Goal: Information Seeking & Learning: Check status

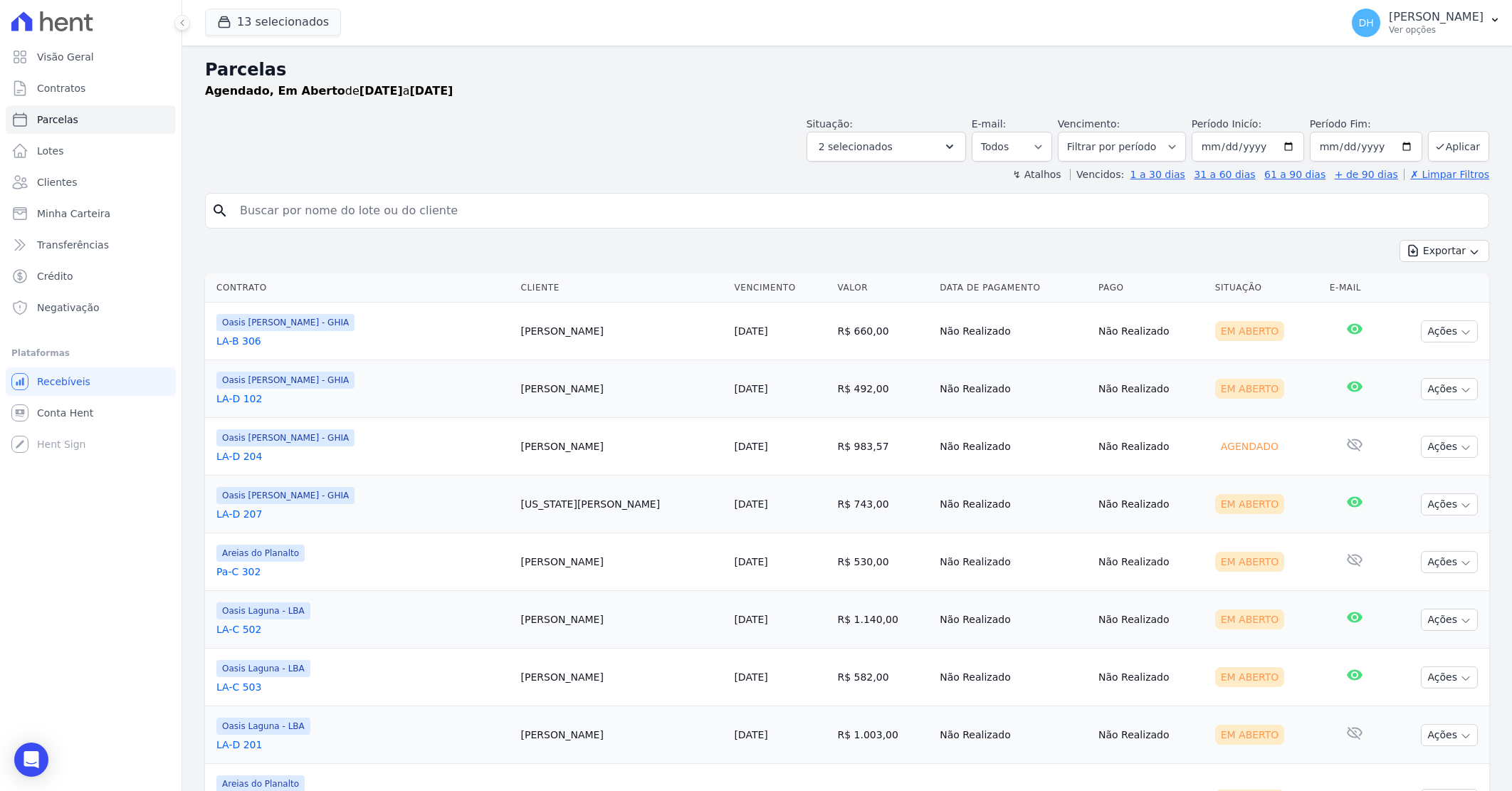
select select
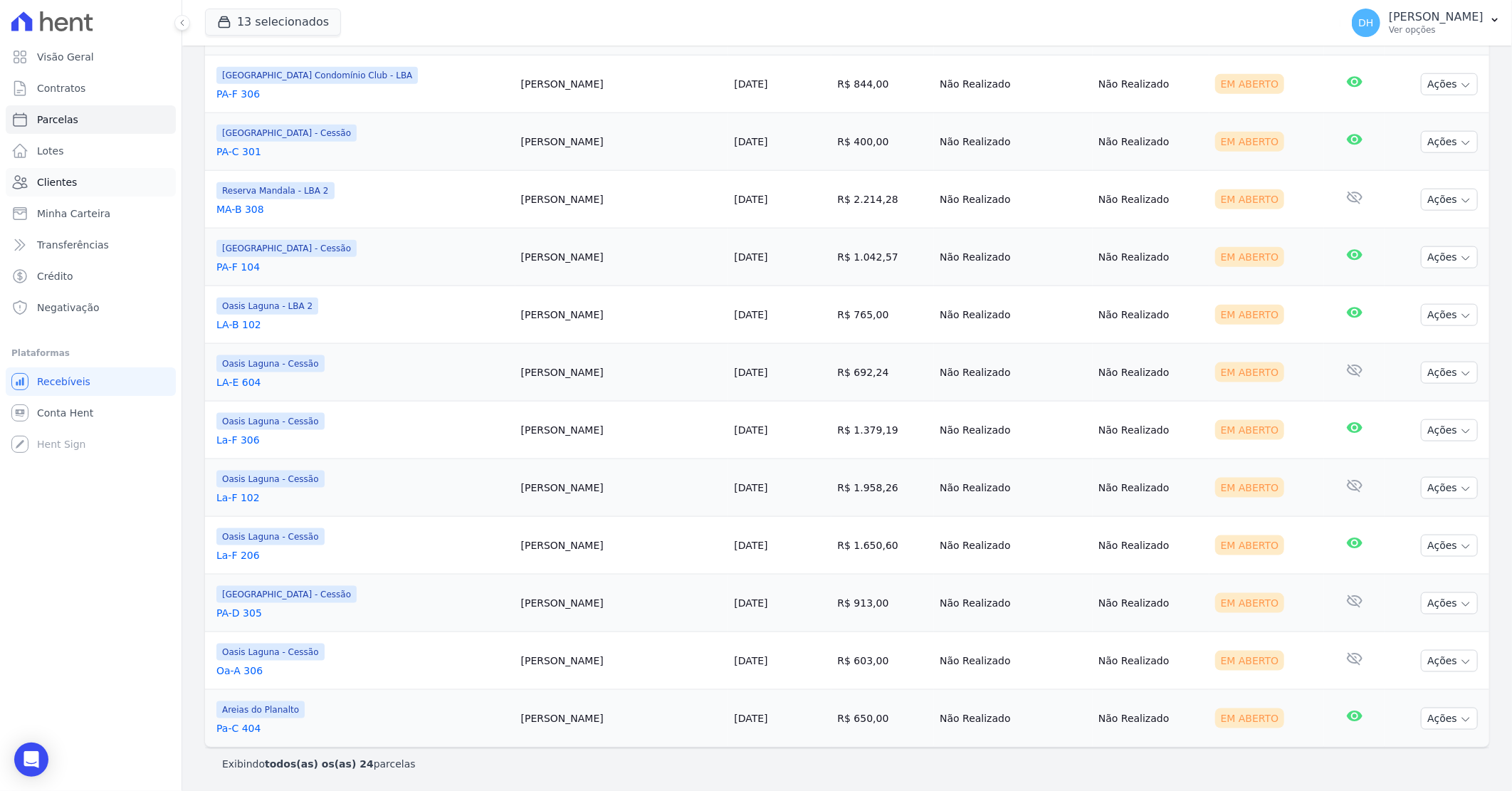
click at [69, 179] on span "Clientes" at bounding box center [57, 182] width 40 height 14
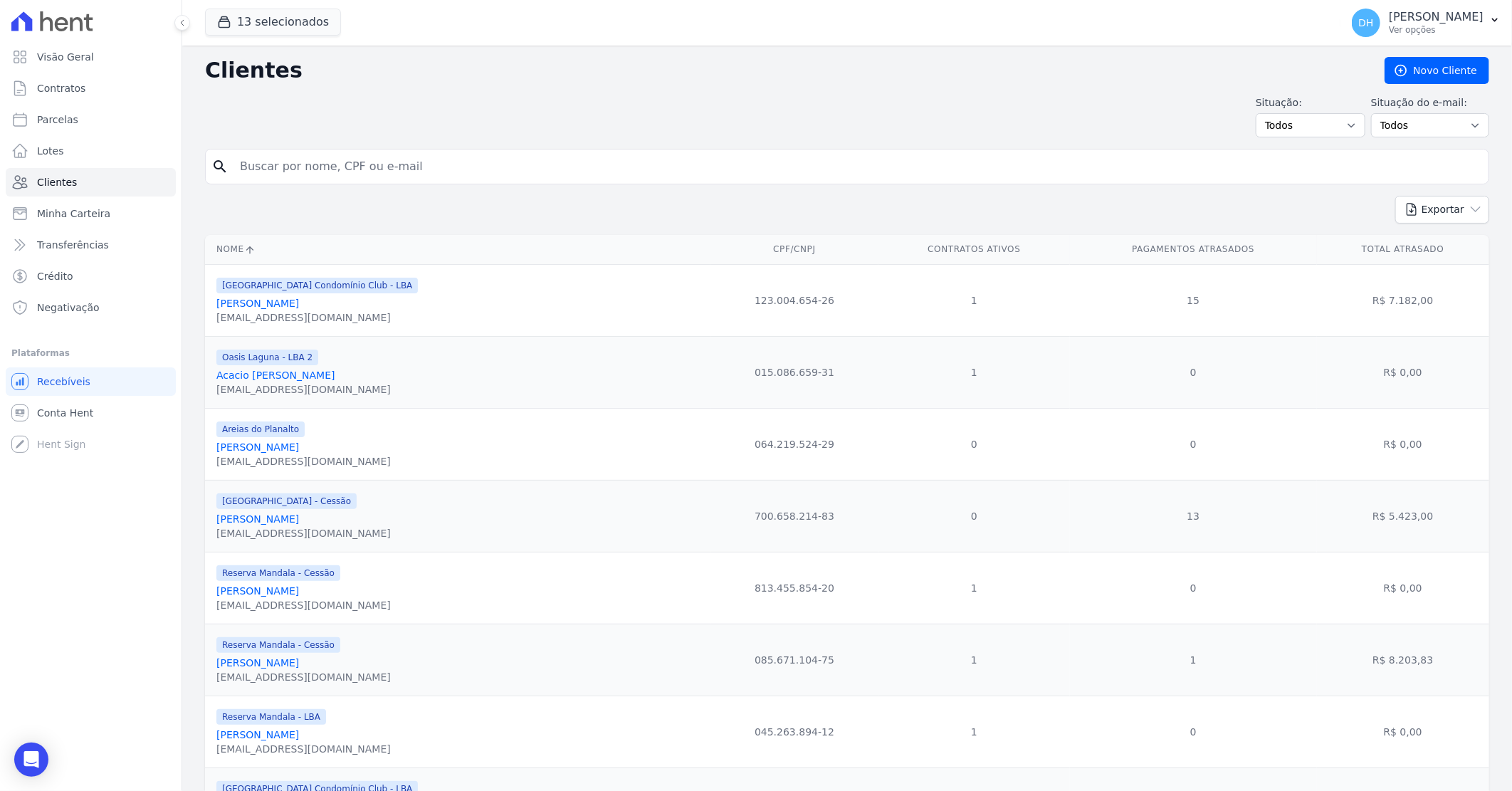
click at [267, 166] on input "search" at bounding box center [857, 167] width 1251 height 28
type input "joão"
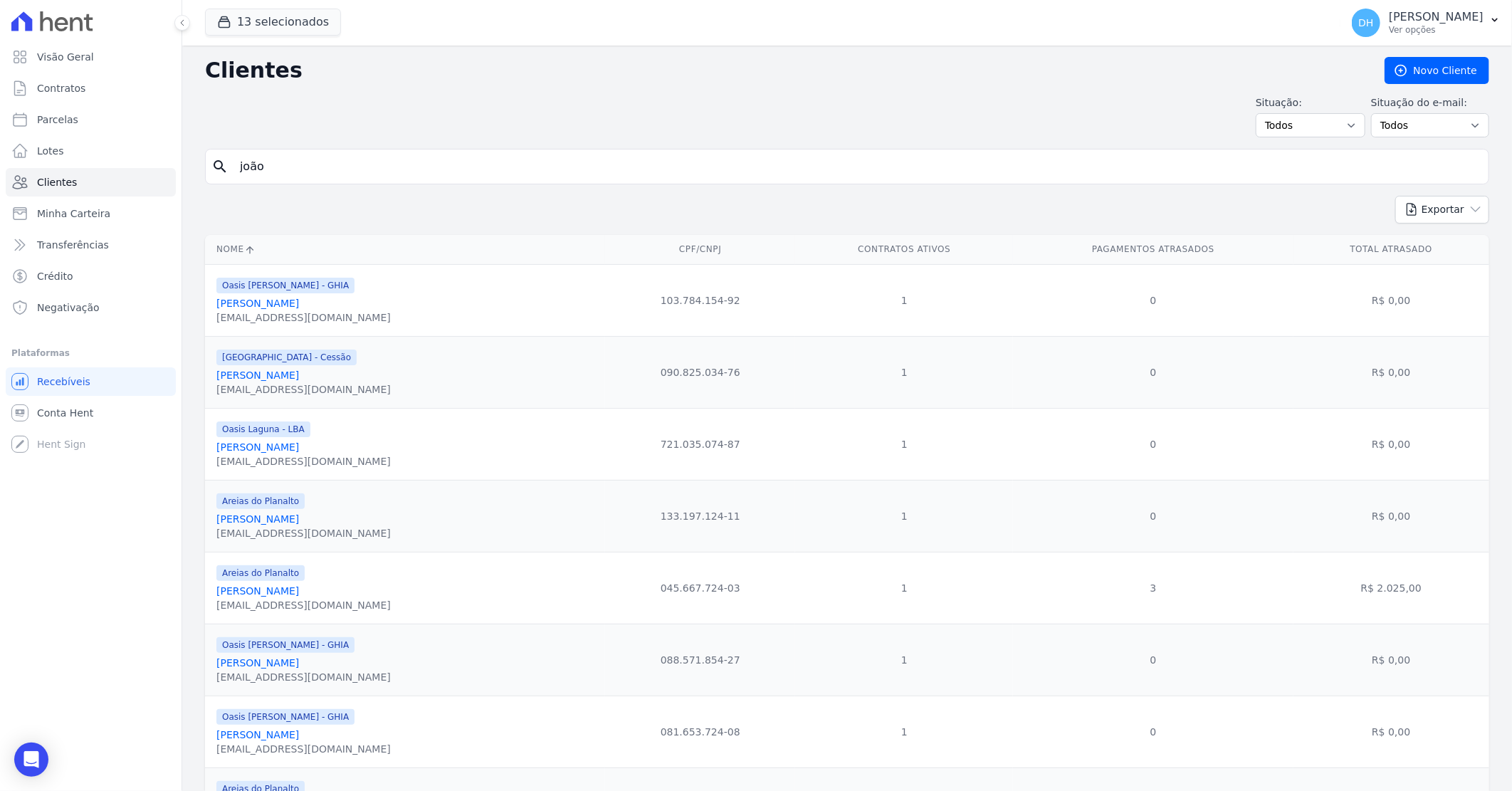
click at [272, 153] on input "joão" at bounding box center [857, 167] width 1251 height 28
click at [288, 594] on link "[PERSON_NAME]" at bounding box center [258, 591] width 83 height 11
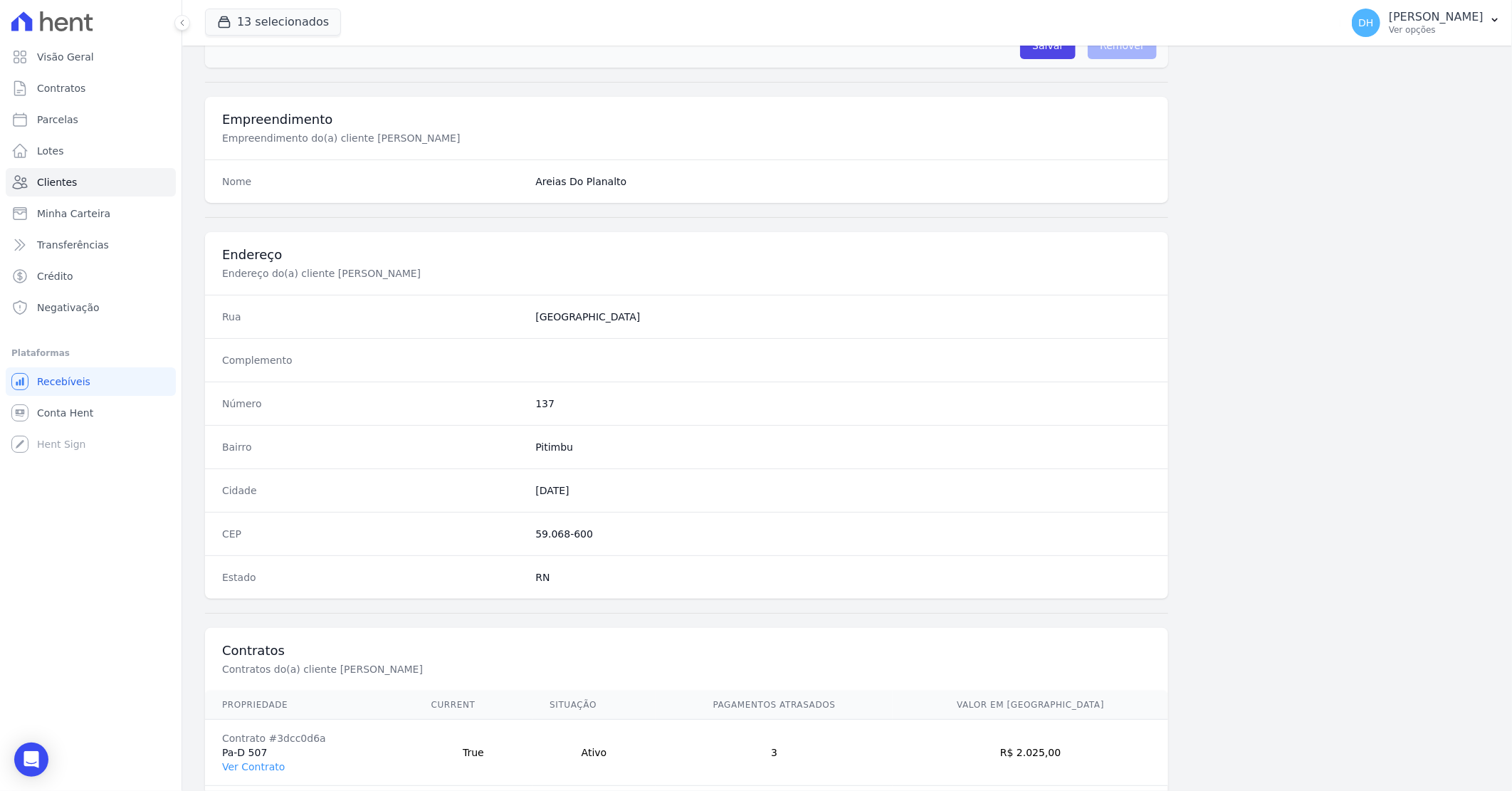
scroll to position [543, 0]
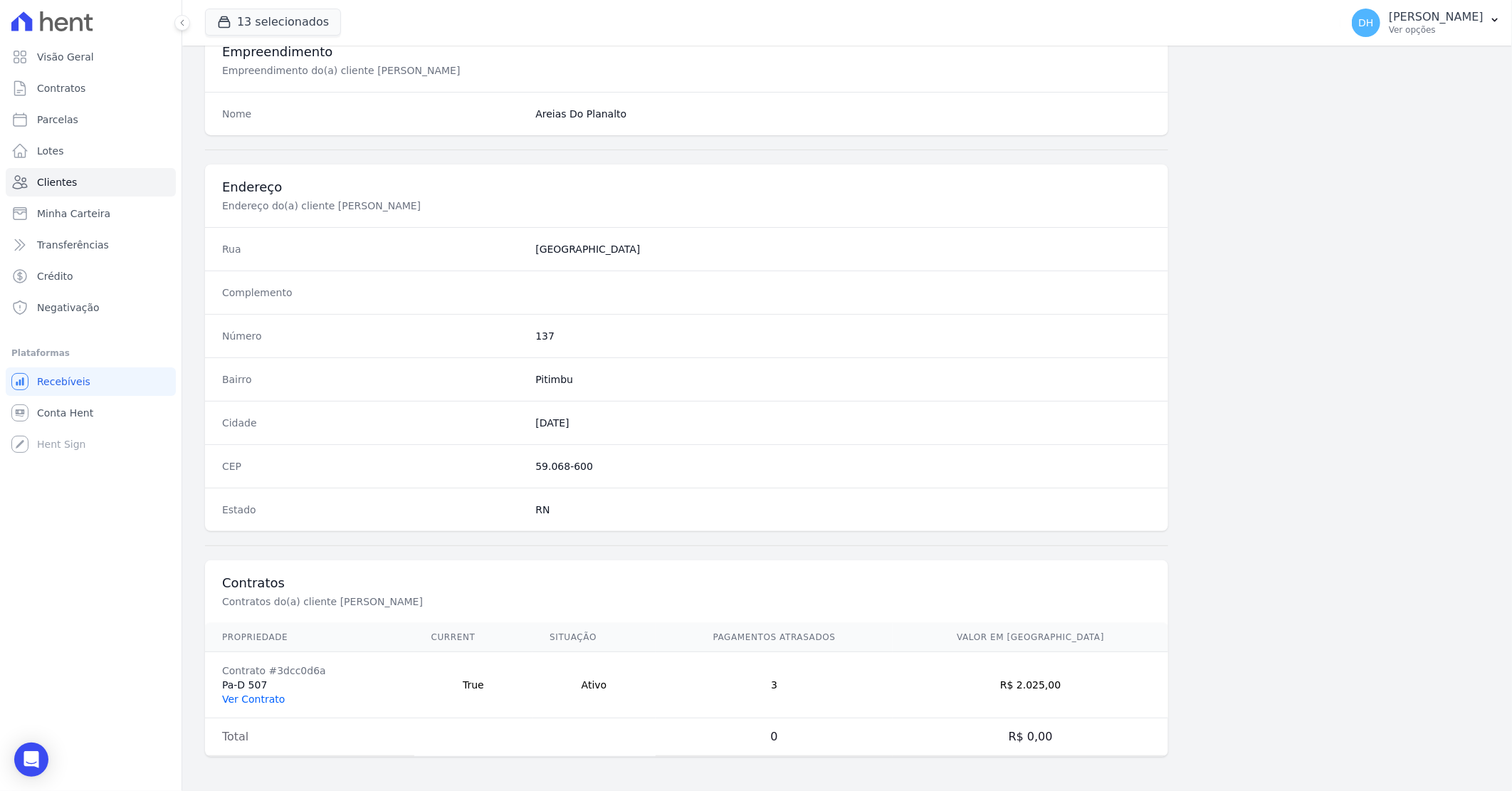
click at [251, 693] on link "Ver Contrato" at bounding box center [253, 699] width 63 height 11
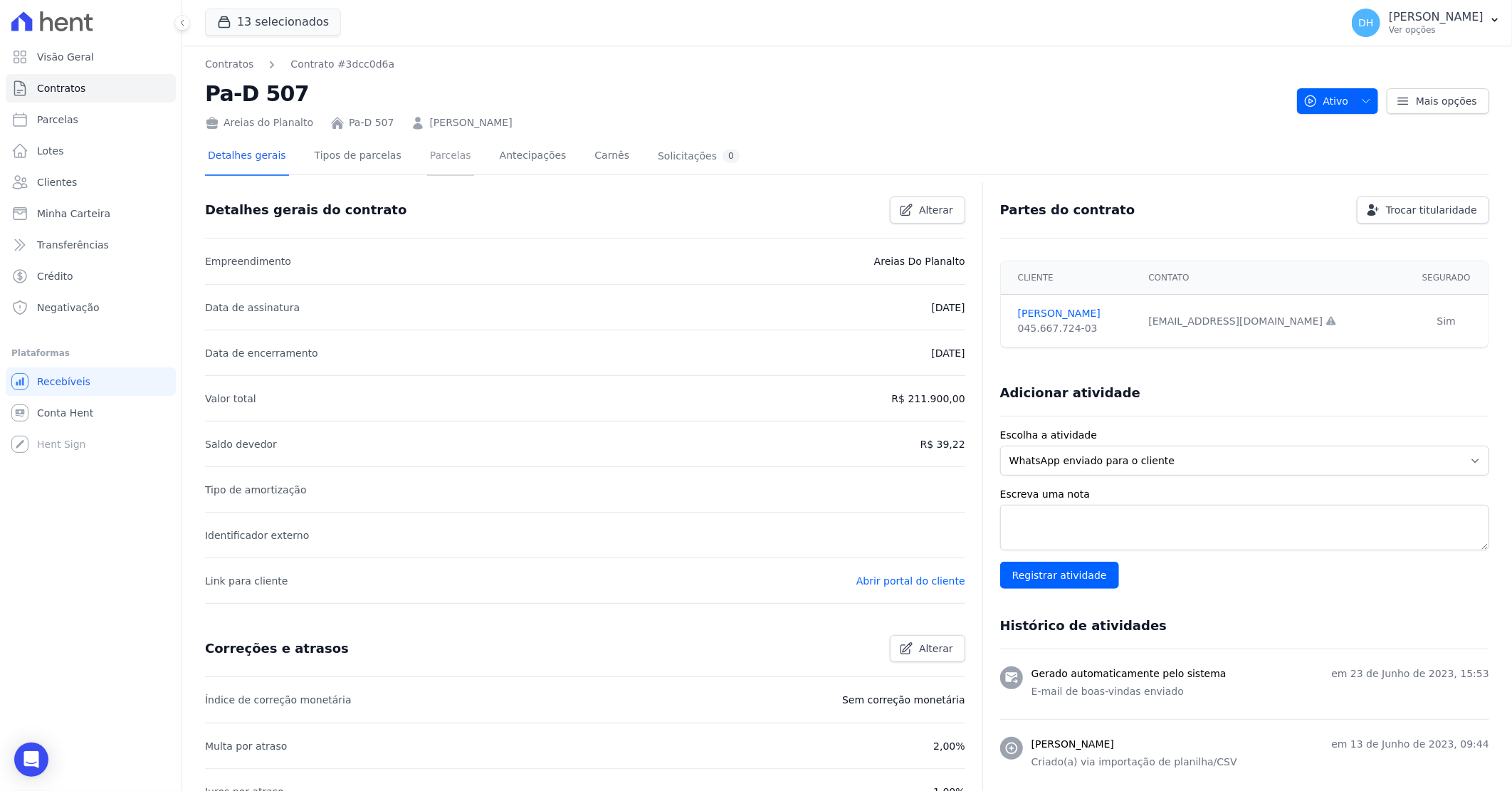
click at [430, 155] on link "Parcelas" at bounding box center [451, 156] width 47 height 38
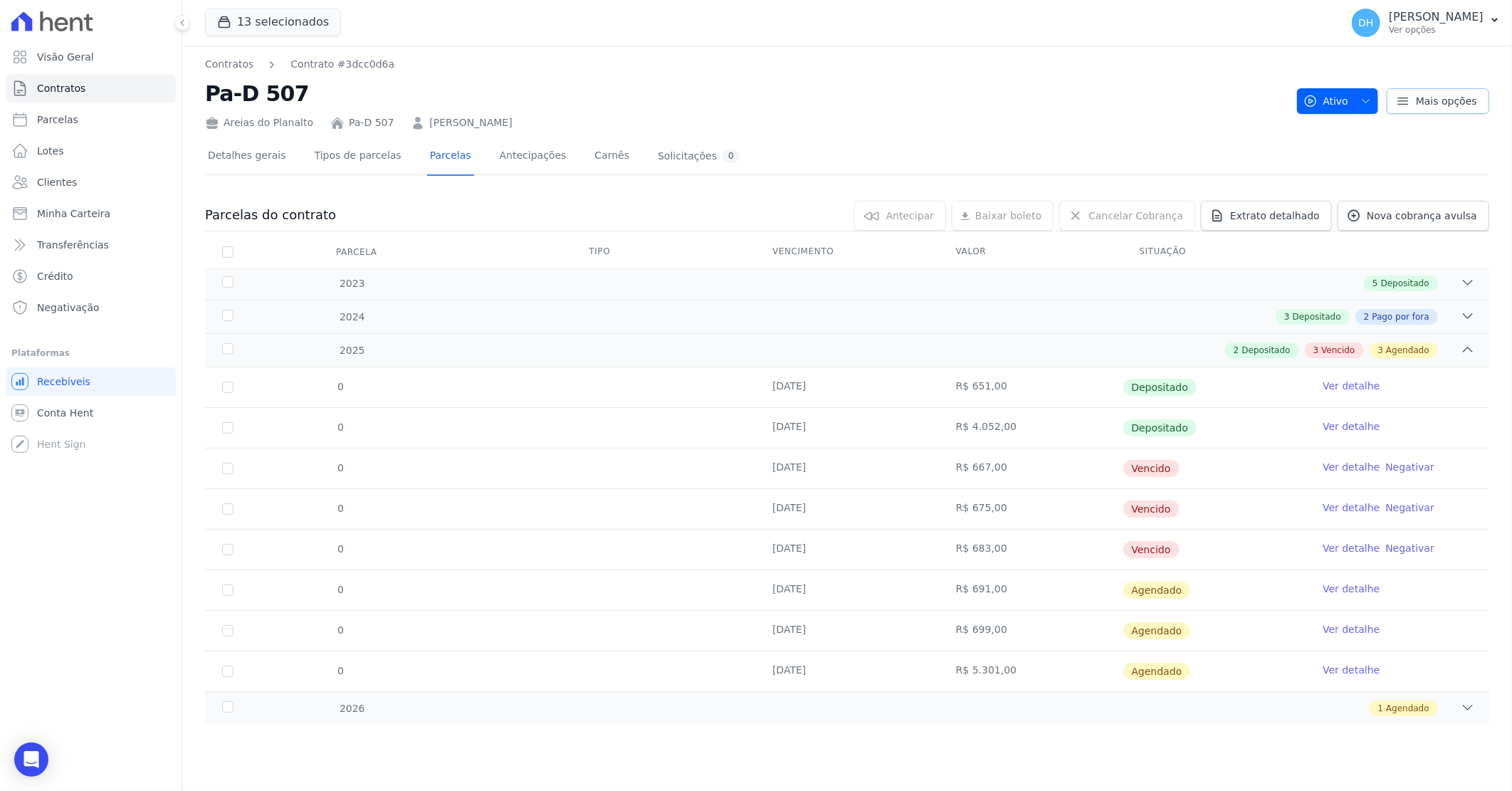
click at [1437, 107] on link "Mais opções" at bounding box center [1438, 101] width 103 height 25
click at [806, 57] on nav "Contratos Contrato #3dcc0d6a" at bounding box center [745, 64] width 1081 height 15
click at [563, 711] on div "1 Agendado" at bounding box center [911, 708] width 1129 height 16
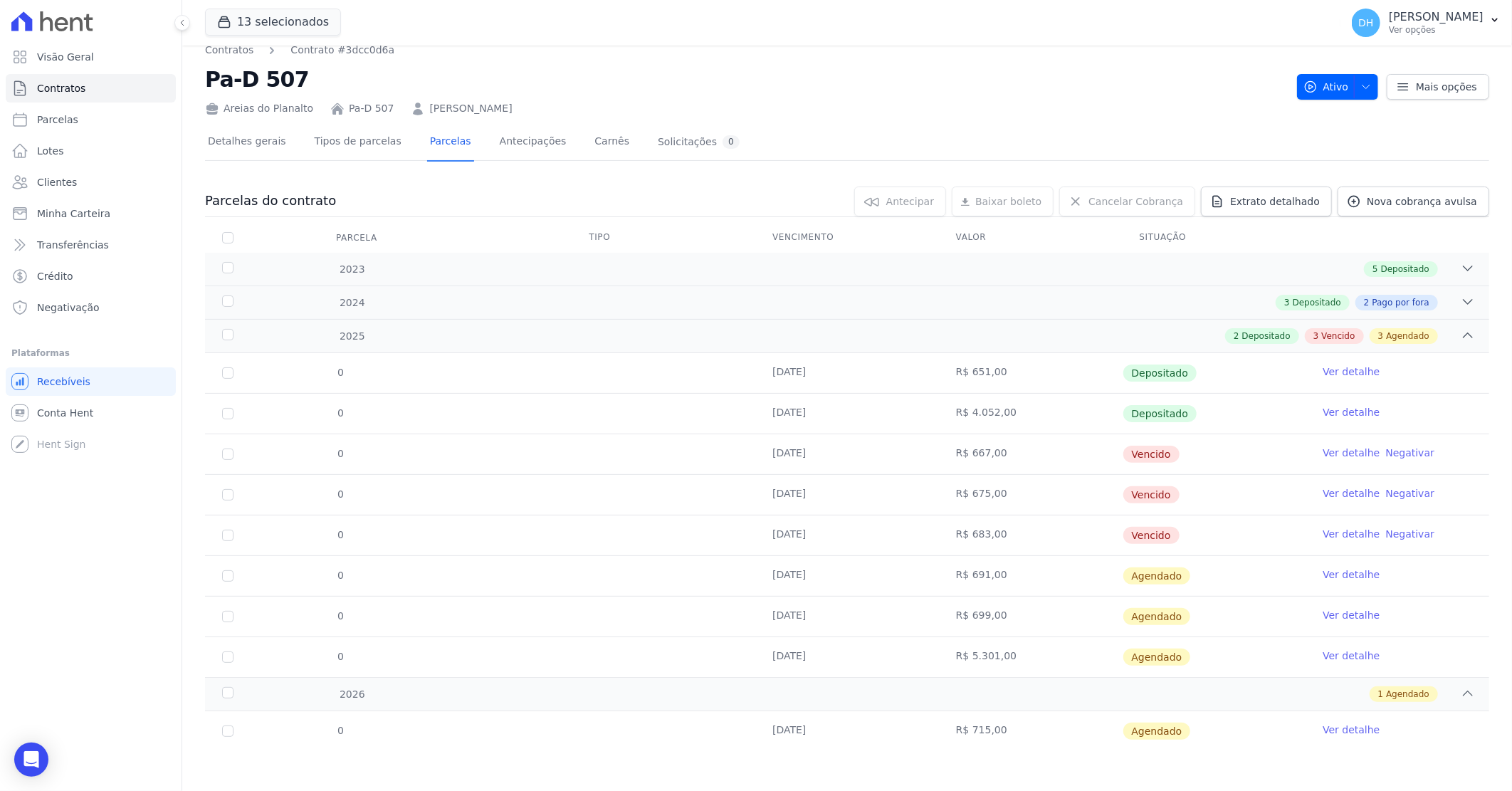
scroll to position [17, 0]
